Goal: Task Accomplishment & Management: Complete application form

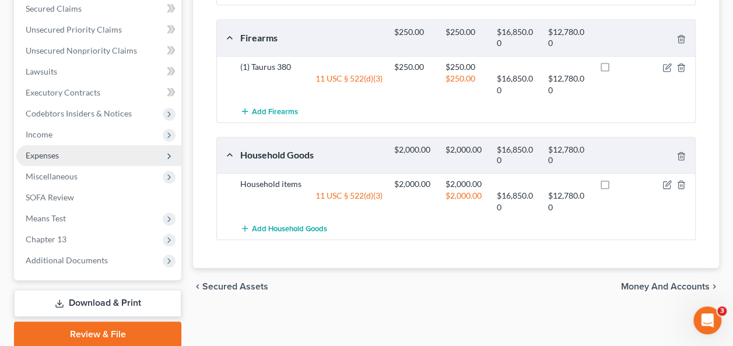
click at [89, 157] on span "Expenses" at bounding box center [98, 155] width 165 height 21
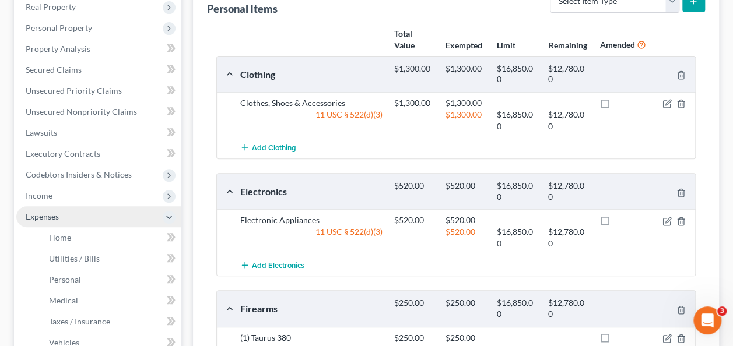
scroll to position [213, 0]
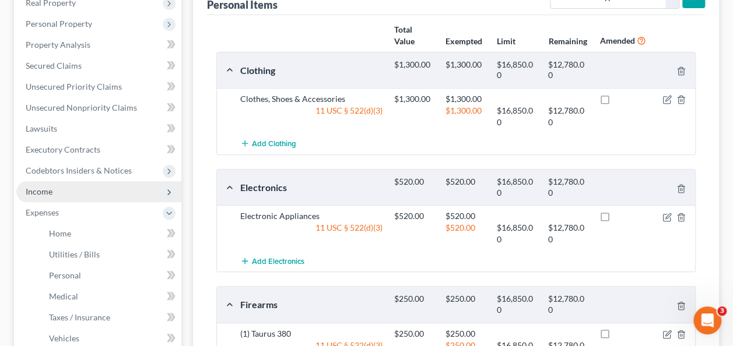
click at [86, 191] on span "Income" at bounding box center [98, 191] width 165 height 21
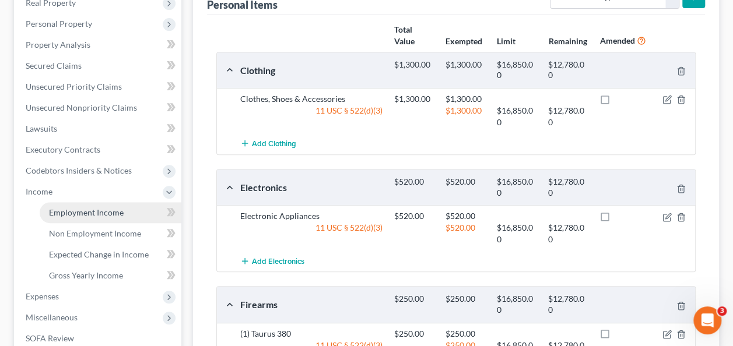
click at [107, 210] on span "Employment Income" at bounding box center [86, 213] width 75 height 10
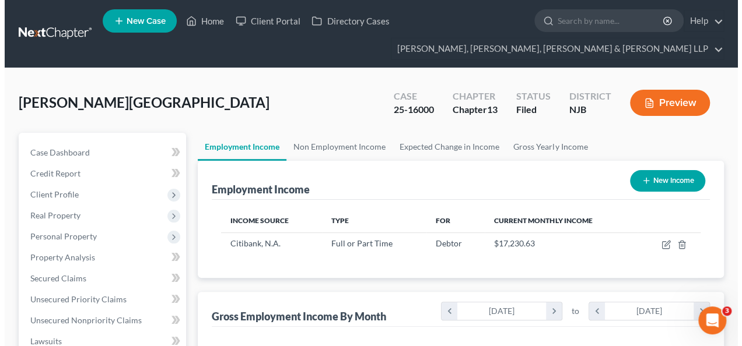
scroll to position [208, 293]
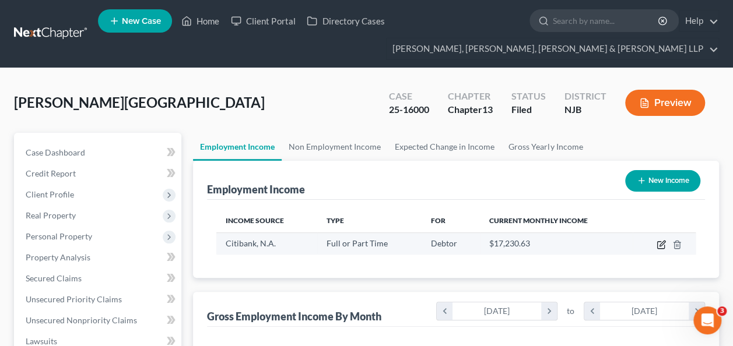
click at [658, 244] on icon "button" at bounding box center [661, 244] width 9 height 9
select select "0"
select select "9"
select select "2"
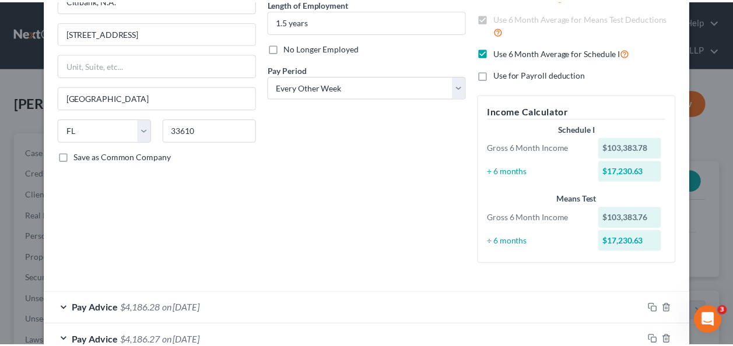
scroll to position [0, 0]
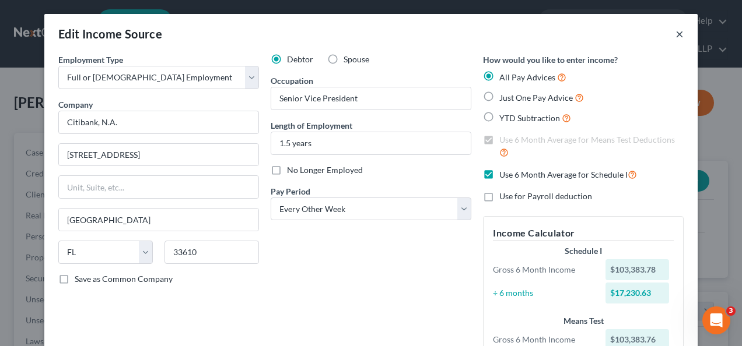
click at [675, 36] on button "×" at bounding box center [679, 34] width 8 height 14
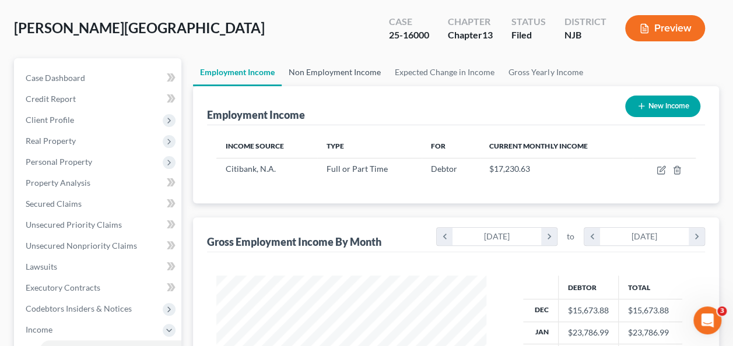
click at [379, 84] on link "Non Employment Income" at bounding box center [335, 72] width 106 height 28
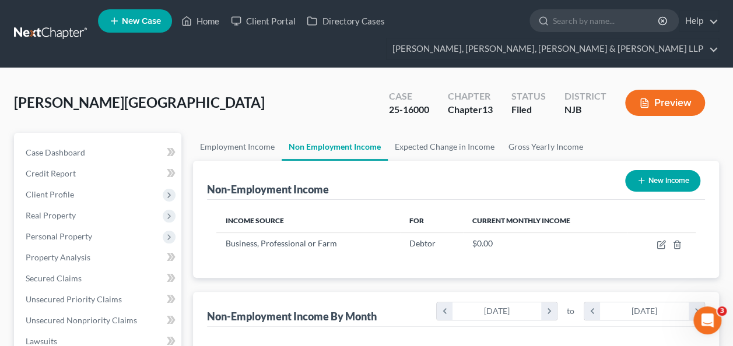
scroll to position [208, 293]
click at [243, 126] on div "[PERSON_NAME] Upgraded Case 25-16000 Chapter Chapter 13 Status [GEOGRAPHIC_DATA…" at bounding box center [366, 107] width 705 height 51
click at [237, 143] on link "Employment Income" at bounding box center [237, 147] width 89 height 28
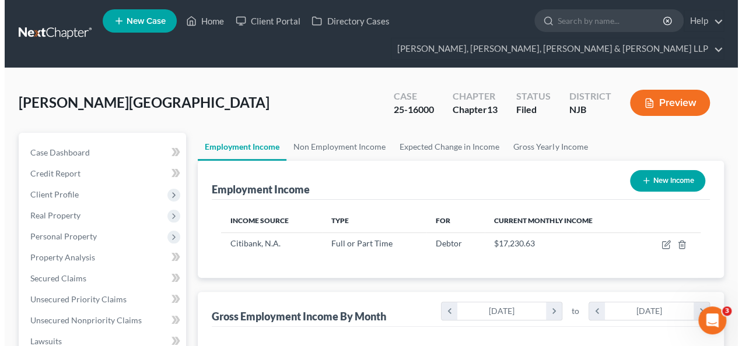
scroll to position [208, 293]
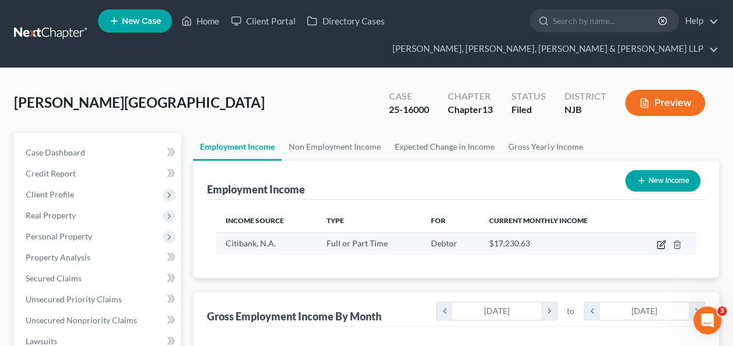
click at [660, 247] on icon "button" at bounding box center [661, 244] width 9 height 9
select select "0"
select select "9"
select select "2"
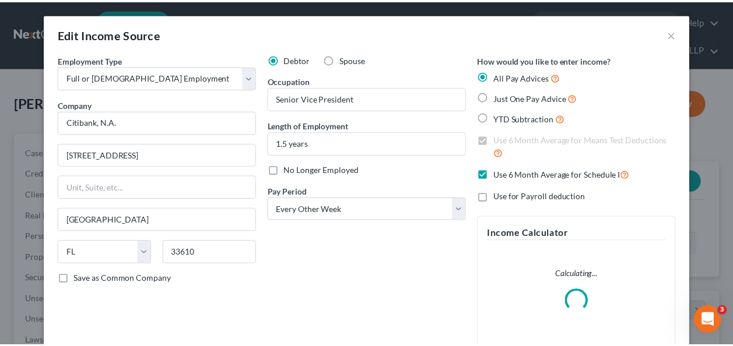
scroll to position [208, 297]
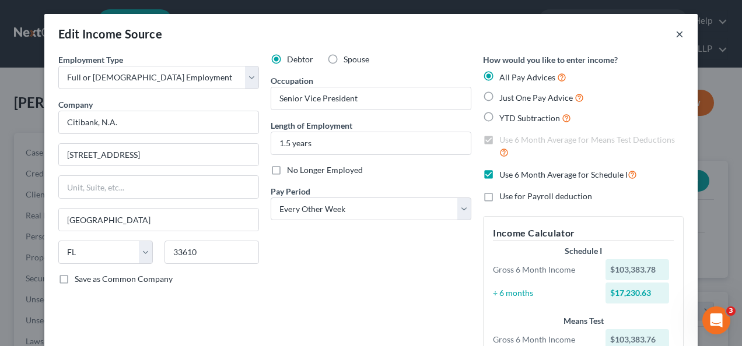
click at [679, 29] on button "×" at bounding box center [679, 34] width 8 height 14
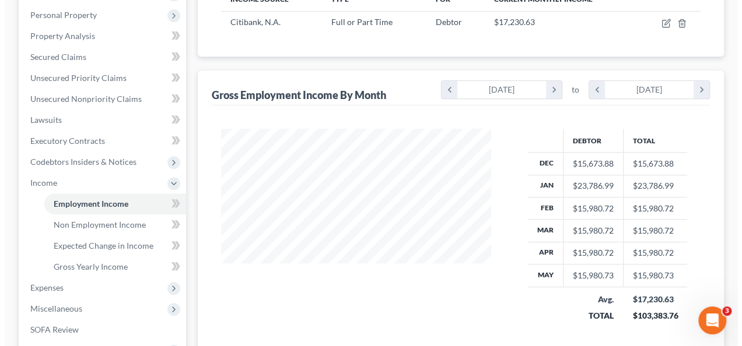
scroll to position [0, 0]
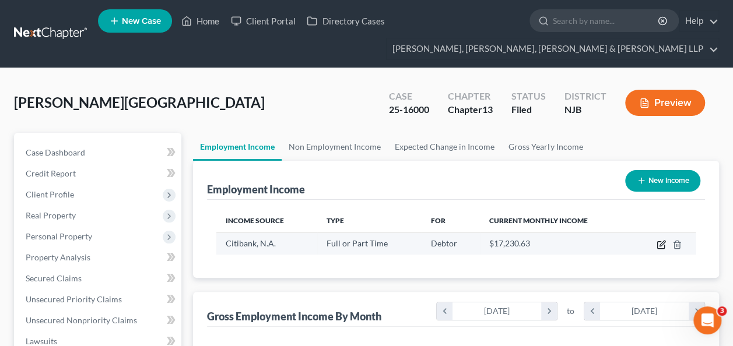
click at [660, 246] on icon "button" at bounding box center [662, 243] width 5 height 5
select select "0"
select select "9"
select select "2"
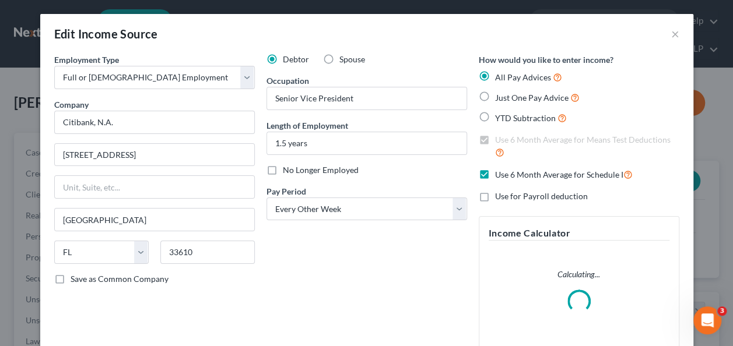
click at [659, 248] on div "Edit Income Source × Employment Type * Select Full or [DEMOGRAPHIC_DATA] Employ…" at bounding box center [366, 173] width 733 height 346
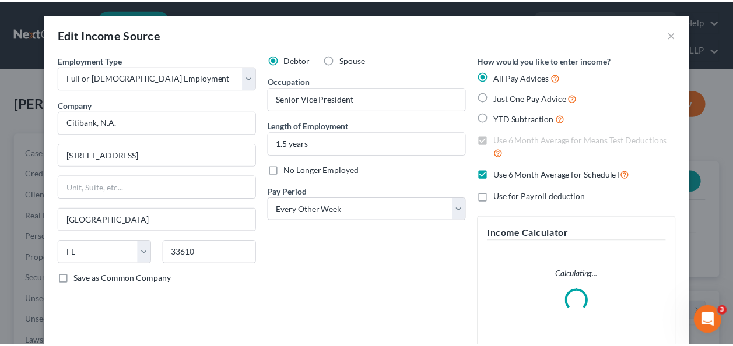
scroll to position [208, 297]
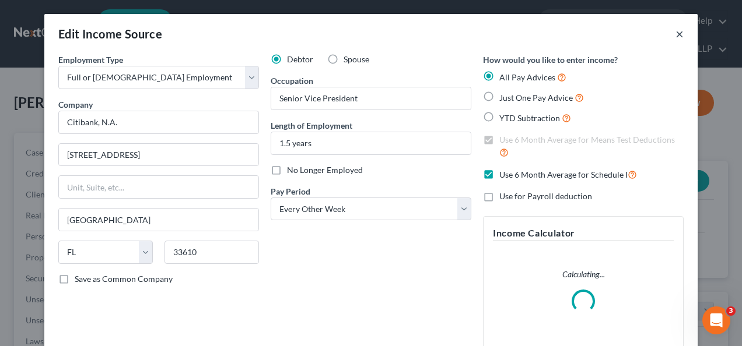
click at [675, 35] on button "×" at bounding box center [679, 34] width 8 height 14
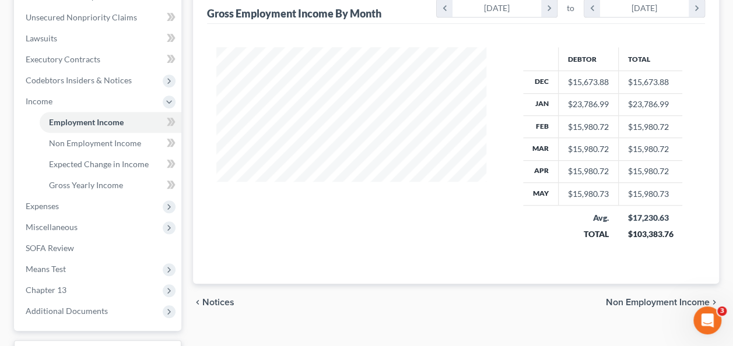
scroll to position [343, 0]
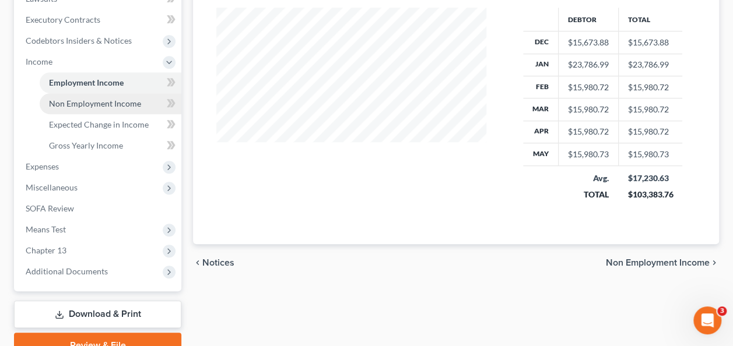
click at [100, 108] on link "Non Employment Income" at bounding box center [111, 103] width 142 height 21
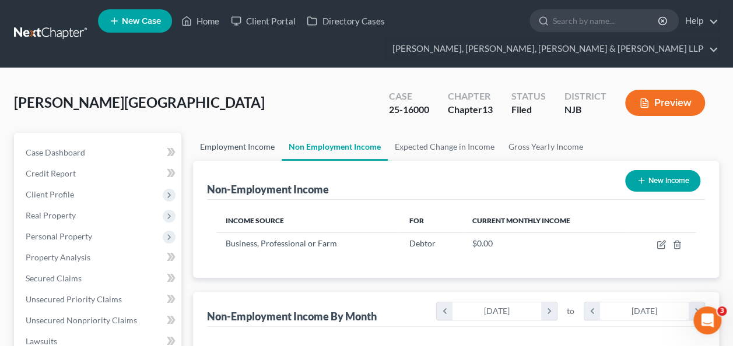
click at [232, 139] on link "Employment Income" at bounding box center [237, 147] width 89 height 28
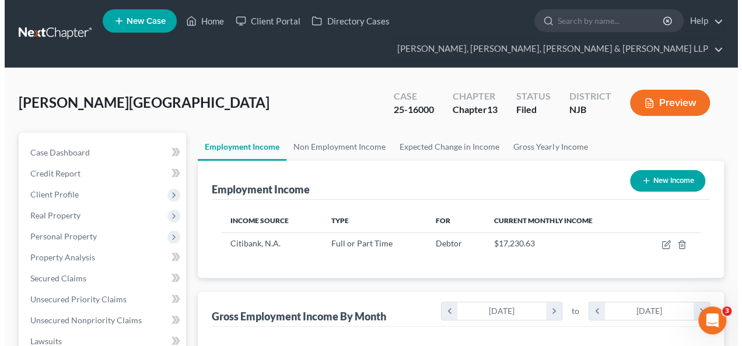
scroll to position [208, 293]
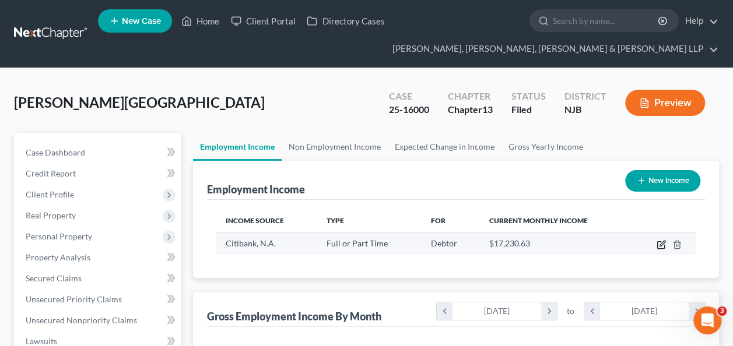
click at [658, 243] on icon "button" at bounding box center [661, 244] width 9 height 9
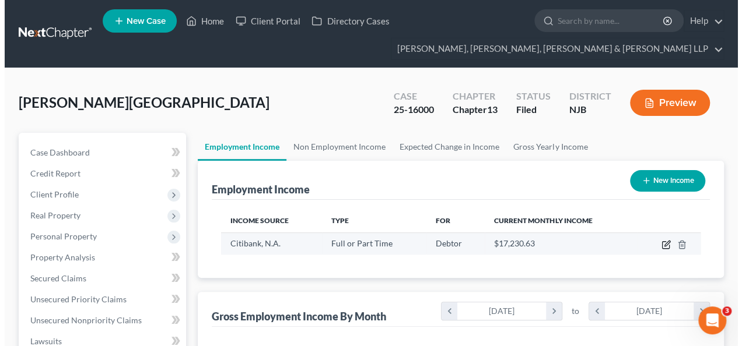
select select "0"
select select "9"
select select "2"
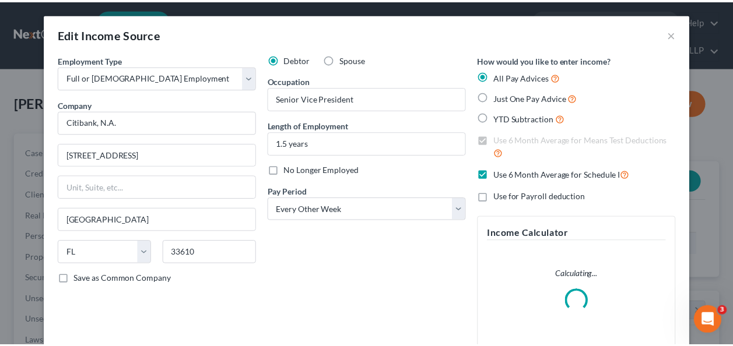
scroll to position [208, 297]
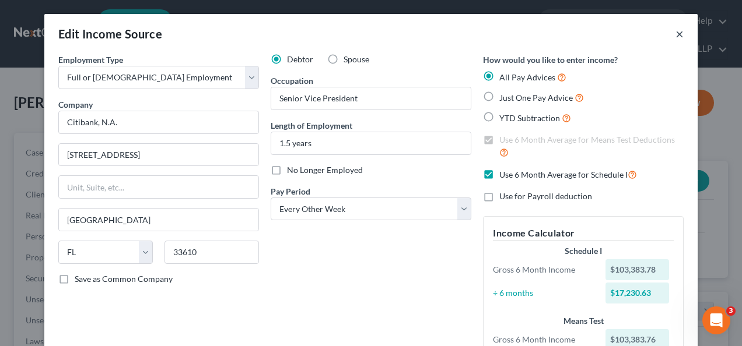
click at [675, 30] on button "×" at bounding box center [679, 34] width 8 height 14
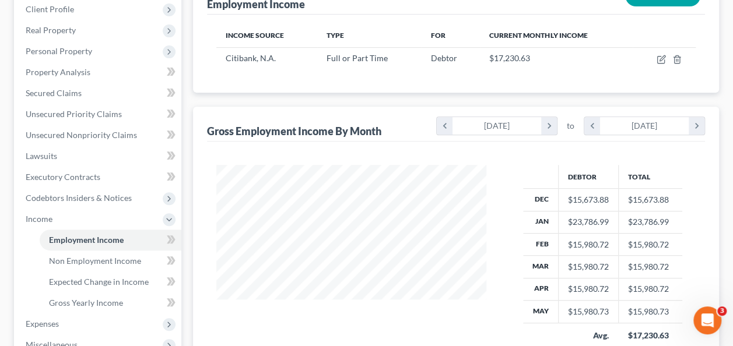
scroll to position [316, 0]
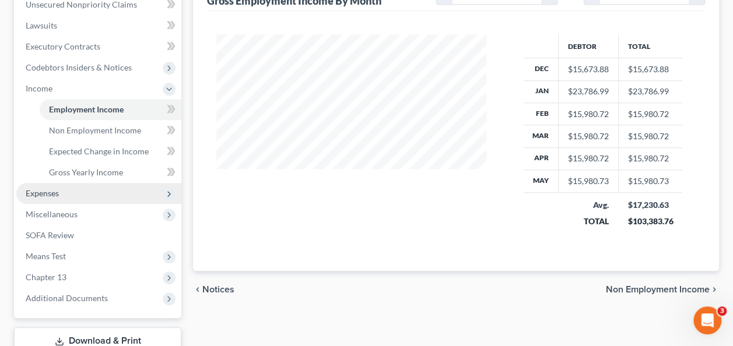
click at [80, 192] on span "Expenses" at bounding box center [98, 193] width 165 height 21
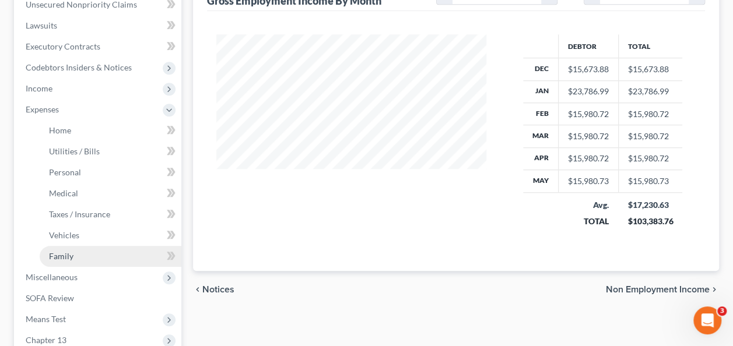
click at [87, 255] on link "Family" at bounding box center [111, 256] width 142 height 21
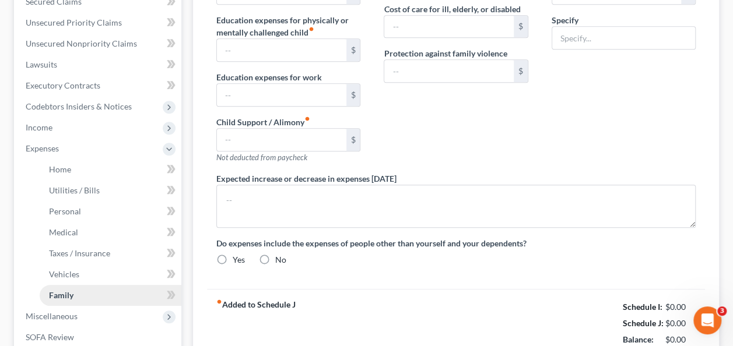
type input "0.00"
type input "386.00"
type input "0.00"
type input "666.66"
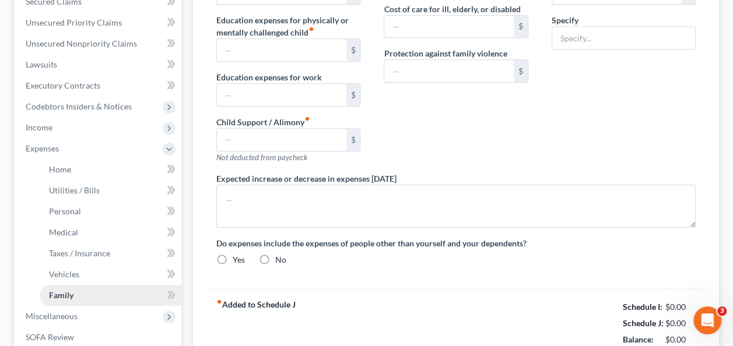
type input "0.00"
type input "775.00"
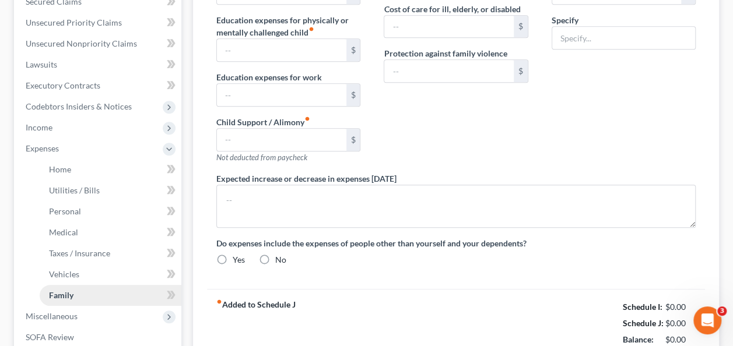
type input "Travel Expenses for Vising Children"
radio input "true"
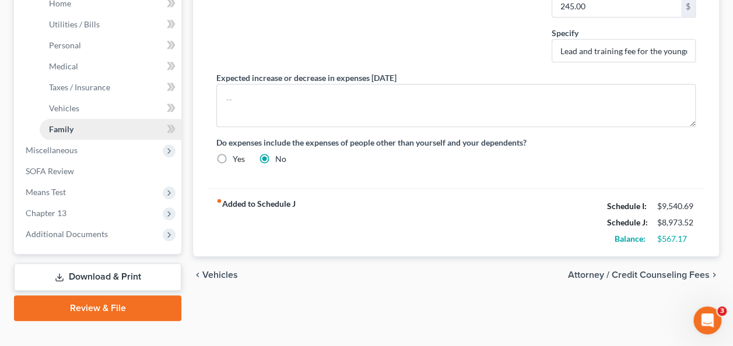
scroll to position [461, 0]
